Goal: Task Accomplishment & Management: Manage account settings

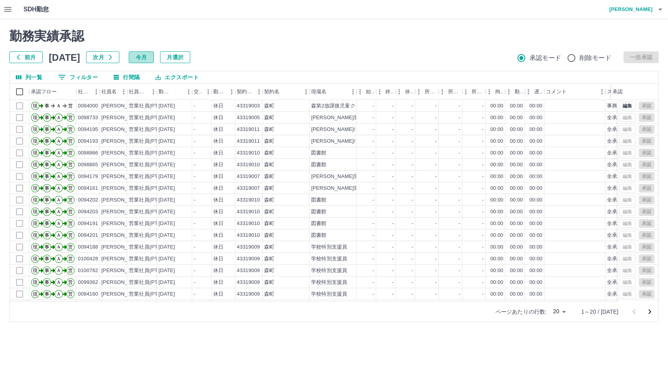
click at [153, 55] on button "今月" at bounding box center [141, 57] width 25 height 12
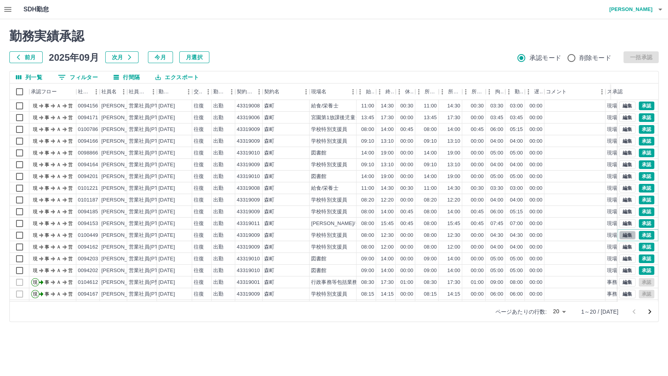
click at [619, 236] on button "編集" at bounding box center [627, 235] width 16 height 9
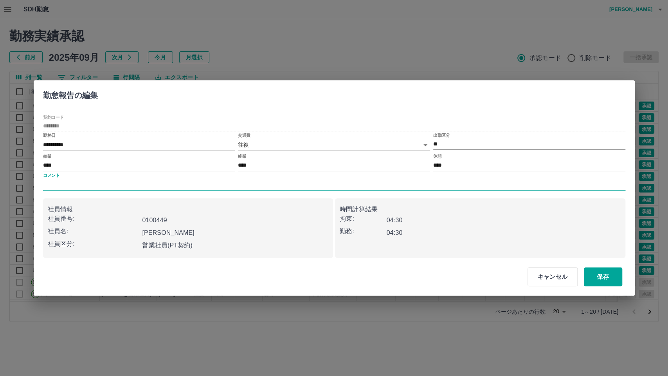
click at [111, 188] on input "コメント" at bounding box center [334, 184] width 583 height 11
type input "****"
click at [605, 276] on button "保存" at bounding box center [603, 276] width 38 height 19
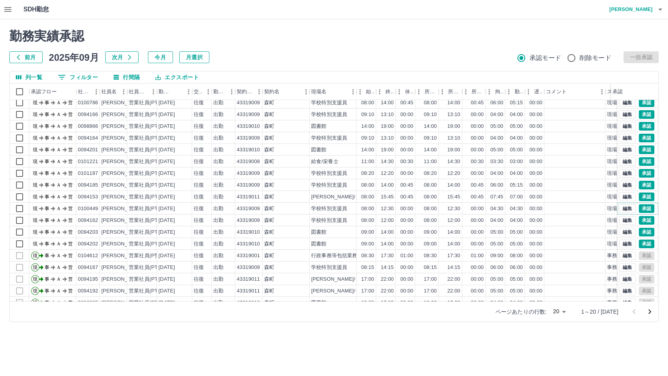
scroll to position [40, 0]
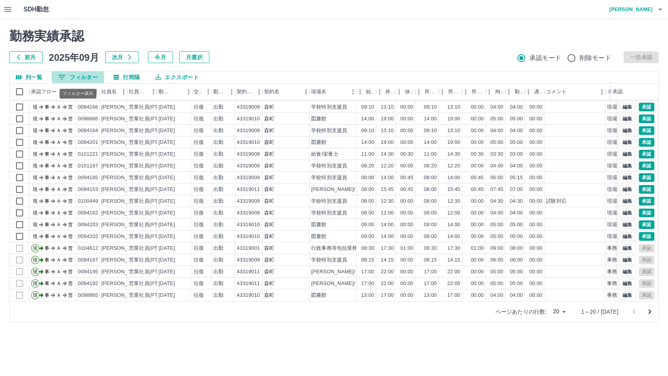
click at [67, 76] on button "0 フィルター" at bounding box center [78, 77] width 52 height 12
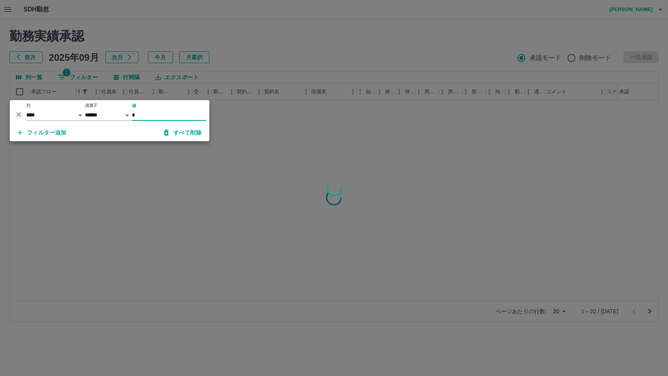
scroll to position [0, 0]
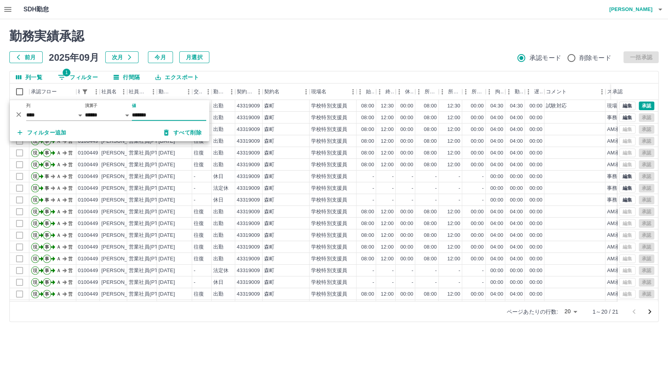
type input "*******"
click at [388, 181] on div "-" at bounding box center [386, 176] width 20 height 12
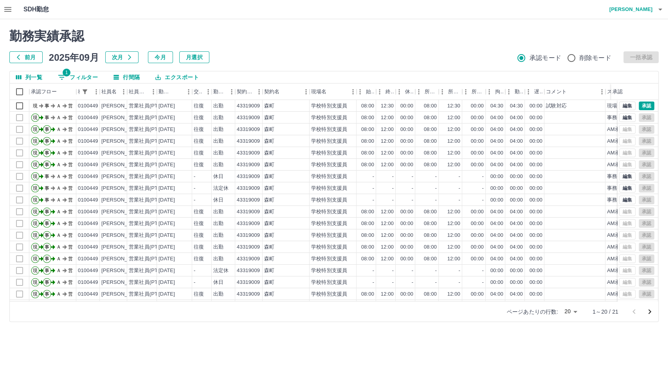
click at [313, 53] on div "前月 [DATE] 次月 今月 月選択 承認モード 削除モード 一括承認" at bounding box center [334, 57] width 650 height 12
